Goal: Task Accomplishment & Management: Manage account settings

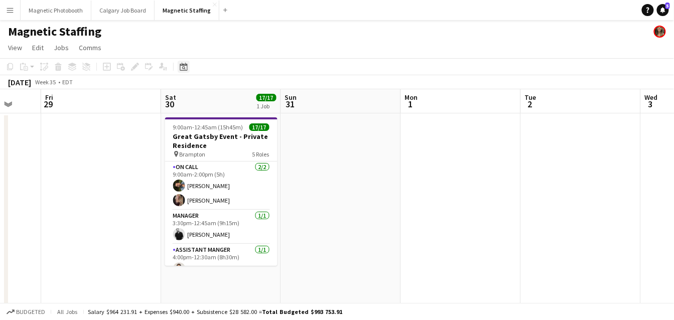
click at [181, 63] on icon "Date picker" at bounding box center [184, 67] width 8 height 8
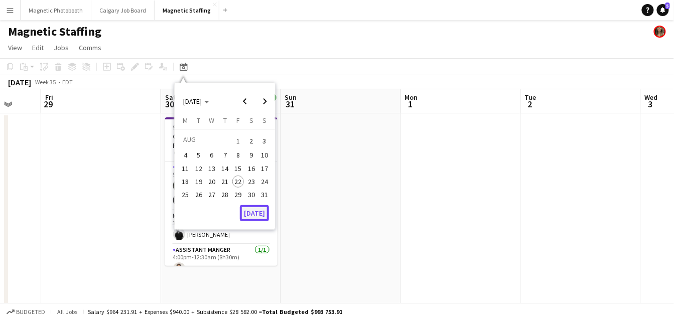
click at [250, 210] on button "[DATE]" at bounding box center [254, 213] width 29 height 16
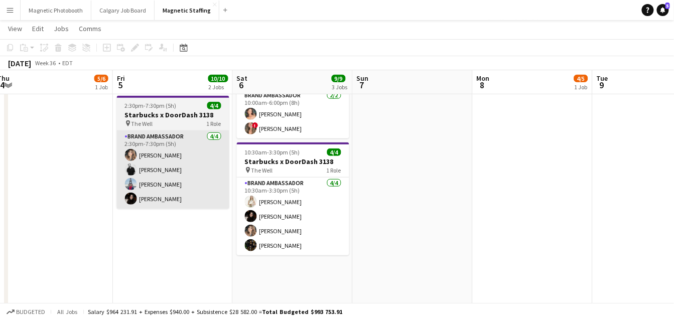
scroll to position [174, 0]
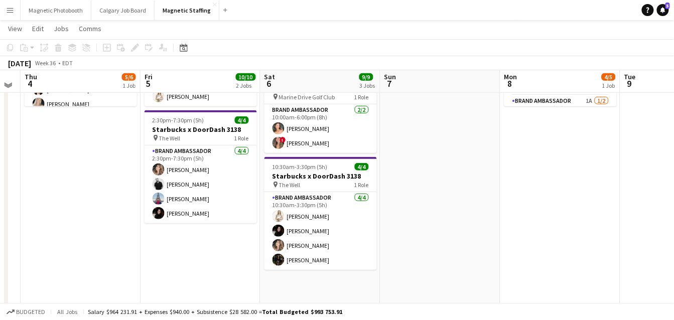
scroll to position [160, 0]
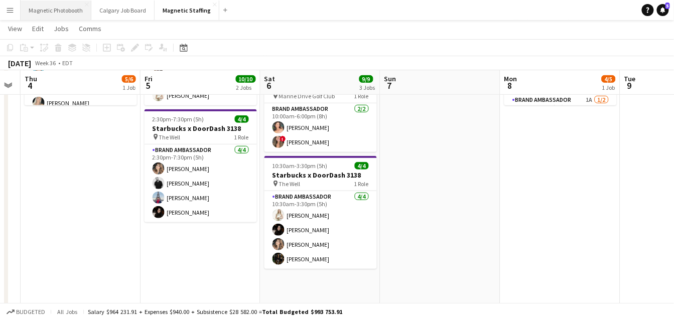
click at [62, 15] on button "Magnetic Photobooth Close" at bounding box center [56, 11] width 71 height 20
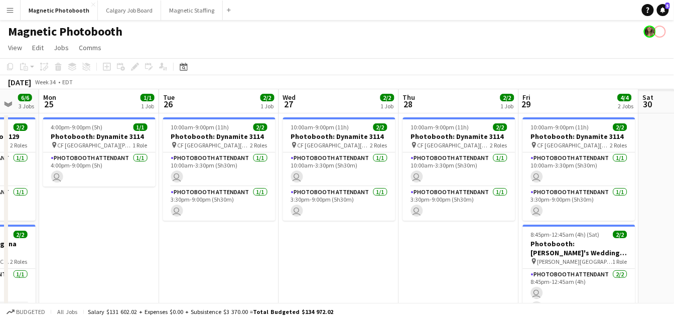
drag, startPoint x: 472, startPoint y: 181, endPoint x: 121, endPoint y: 171, distance: 351.4
click at [0, 182] on html "Menu Boards Boards Boards All jobs Status Workforce Workforce My Workforce Recr…" at bounding box center [337, 241] width 674 height 483
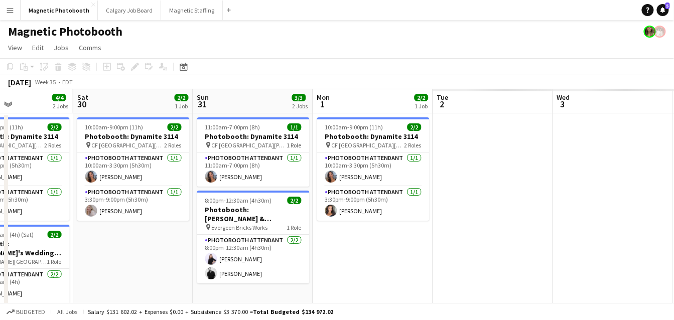
drag, startPoint x: 198, startPoint y: 189, endPoint x: -10, endPoint y: 201, distance: 207.5
click at [0, 201] on html "Menu Boards Boards Boards All jobs Status Workforce Workforce My Workforce Recr…" at bounding box center [337, 241] width 674 height 483
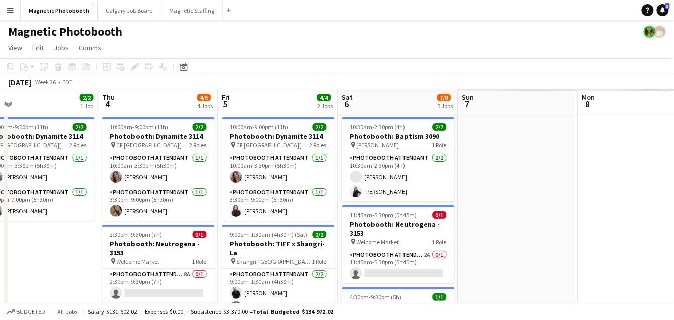
drag, startPoint x: 384, startPoint y: 202, endPoint x: 6, endPoint y: 216, distance: 378.6
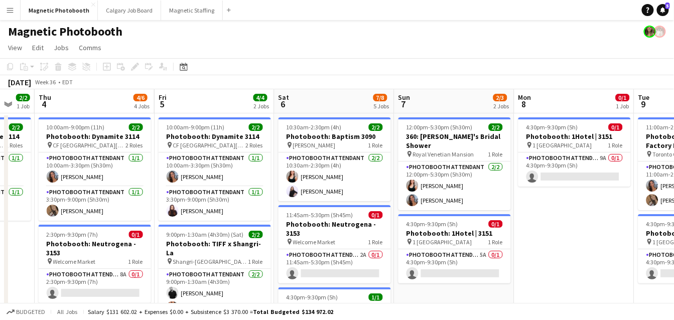
scroll to position [0, 386]
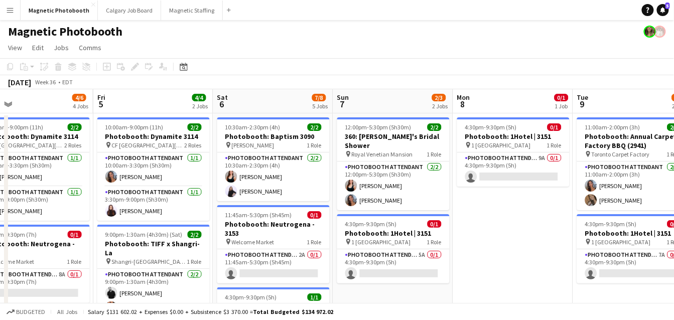
drag, startPoint x: 435, startPoint y: 217, endPoint x: 320, endPoint y: 217, distance: 115.4
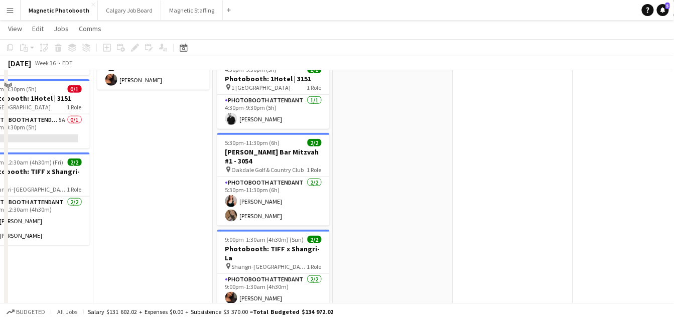
scroll to position [227, 0]
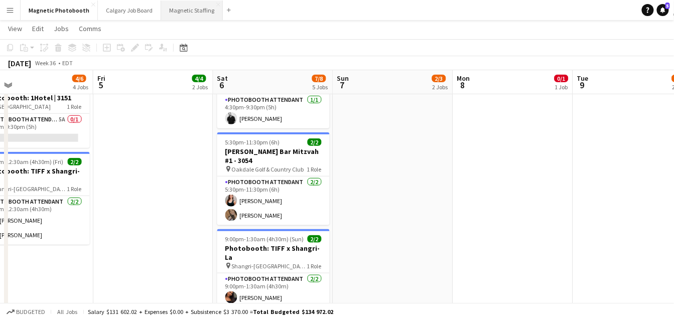
click at [171, 17] on button "Magnetic Staffing Close" at bounding box center [192, 11] width 62 height 20
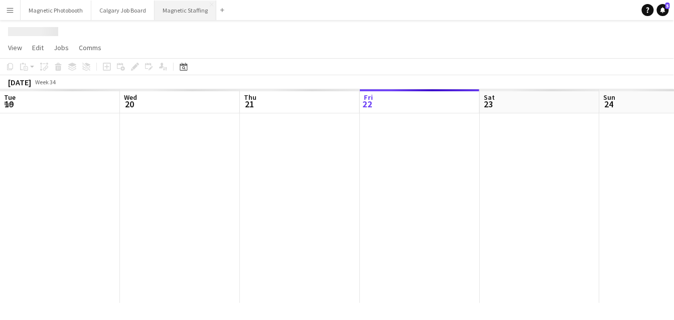
scroll to position [0, 240]
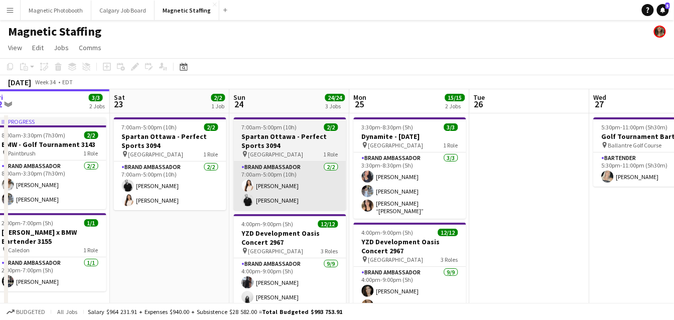
drag, startPoint x: 332, startPoint y: 218, endPoint x: 115, endPoint y: 196, distance: 218.4
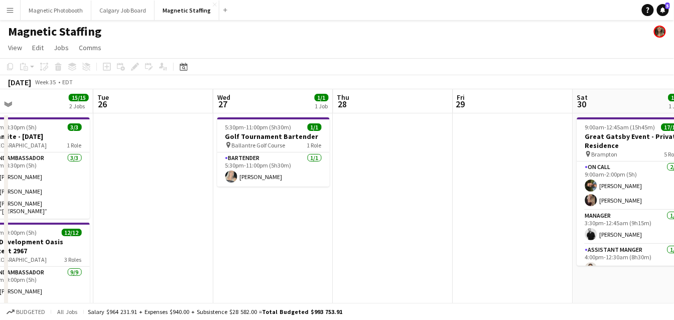
drag, startPoint x: 330, startPoint y: 234, endPoint x: 128, endPoint y: 234, distance: 201.7
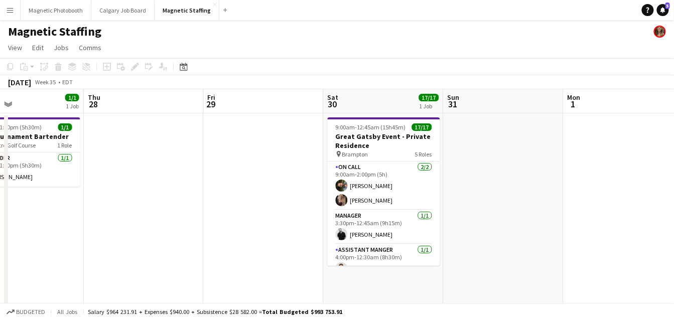
drag, startPoint x: 359, startPoint y: 254, endPoint x: 72, endPoint y: 254, distance: 286.5
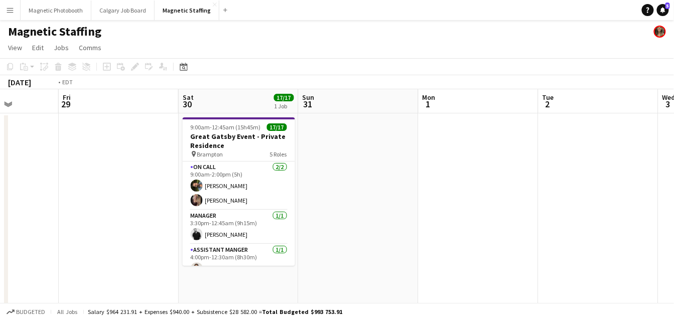
drag, startPoint x: 516, startPoint y: 231, endPoint x: -10, endPoint y: 251, distance: 526.2
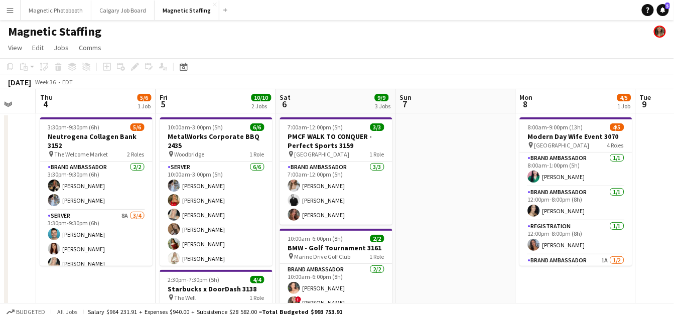
drag, startPoint x: 402, startPoint y: 240, endPoint x: 275, endPoint y: 239, distance: 126.4
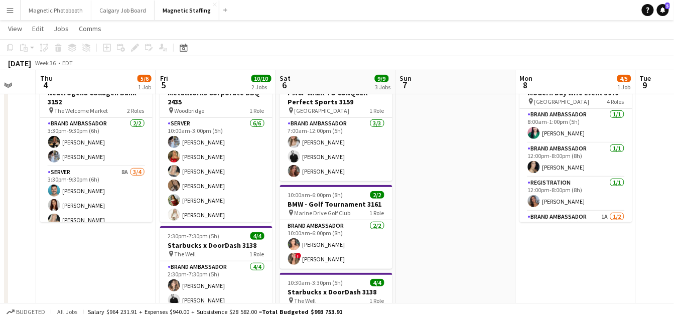
scroll to position [0, 0]
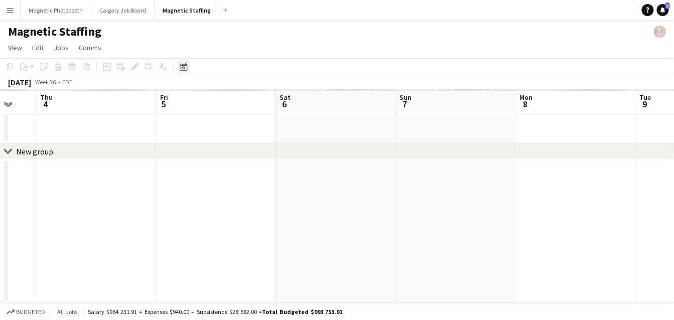
click at [189, 67] on div "Date picker" at bounding box center [184, 67] width 12 height 12
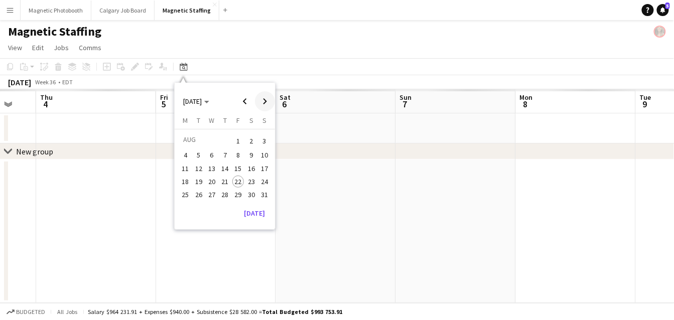
click at [271, 95] on span "Next month" at bounding box center [265, 101] width 20 height 20
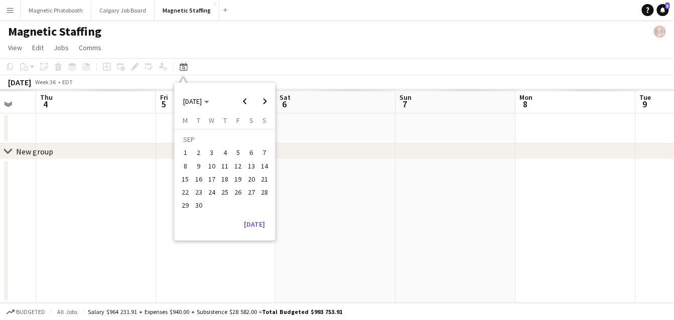
click at [242, 192] on span "26" at bounding box center [238, 192] width 12 height 12
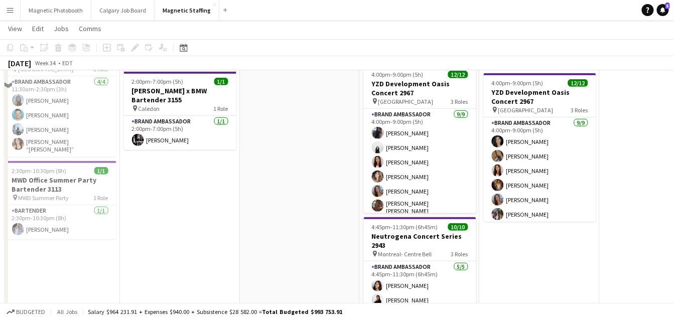
scroll to position [282, 0]
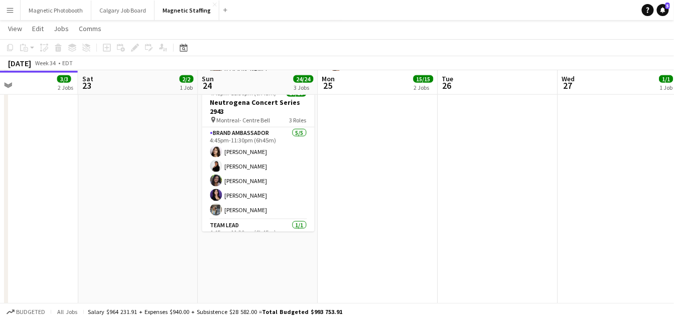
drag, startPoint x: 341, startPoint y: 226, endPoint x: 178, endPoint y: 238, distance: 163.0
click at [176, 240] on app-calendar-viewport "Tue 19 10/10 1 Job Wed 20 25/28 5 Jobs Thu 21 6/6 3 Jobs Fri 22 3/3 2 Jobs Sat …" at bounding box center [337, 133] width 674 height 752
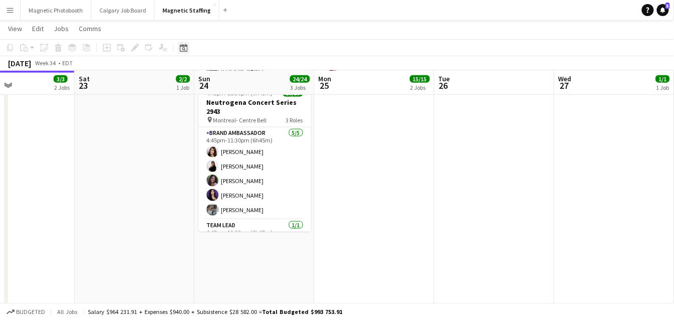
click at [185, 48] on icon "Date picker" at bounding box center [184, 48] width 8 height 8
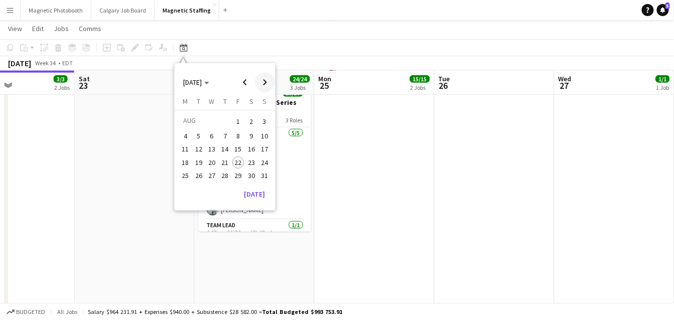
click at [266, 82] on span "Next month" at bounding box center [265, 82] width 20 height 20
click at [238, 177] on span "26" at bounding box center [238, 173] width 12 height 12
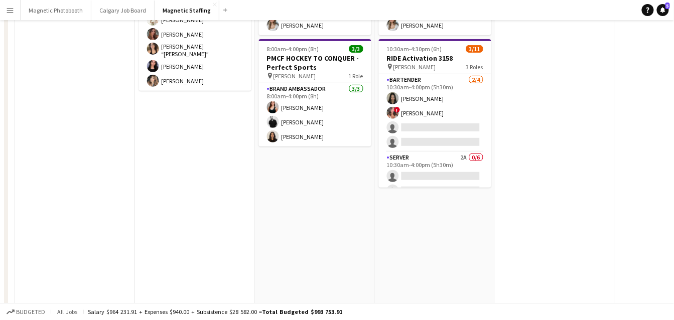
scroll to position [0, 0]
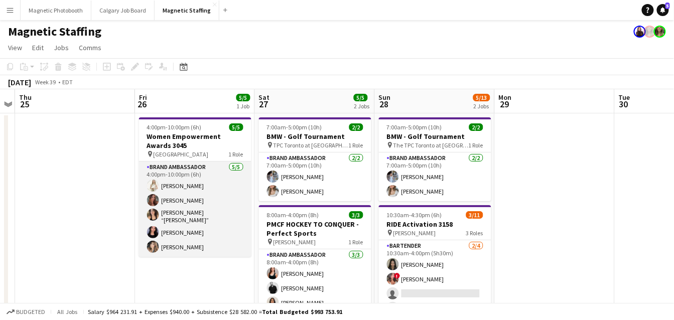
click at [178, 222] on app-card-role "Brand Ambassador [DATE] 4:00pm-10:00pm (6h) [PERSON_NAME] [PERSON_NAME] [PERSON…" at bounding box center [195, 209] width 112 height 95
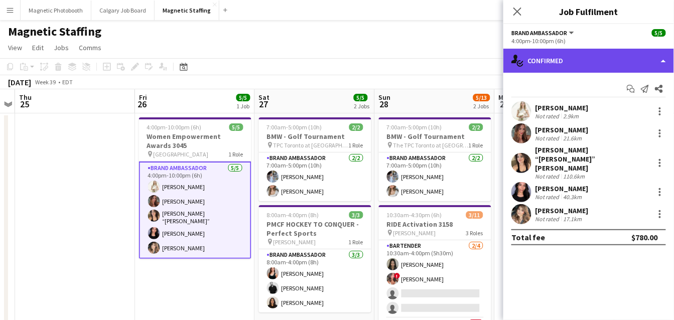
click at [566, 58] on div "single-neutral-actions-check-2 Confirmed" at bounding box center [588, 61] width 171 height 24
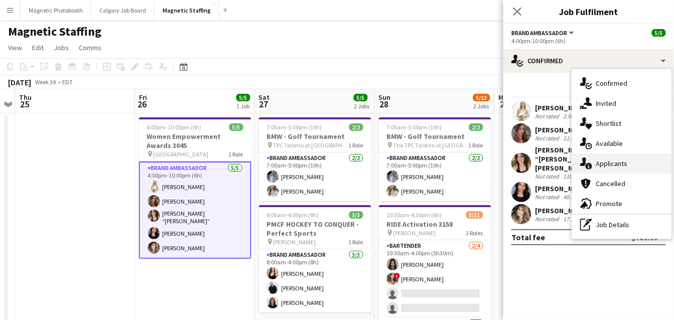
click at [596, 164] on div "single-neutral-actions-information Applicants" at bounding box center [621, 164] width 99 height 20
